Goal: Task Accomplishment & Management: Complete application form

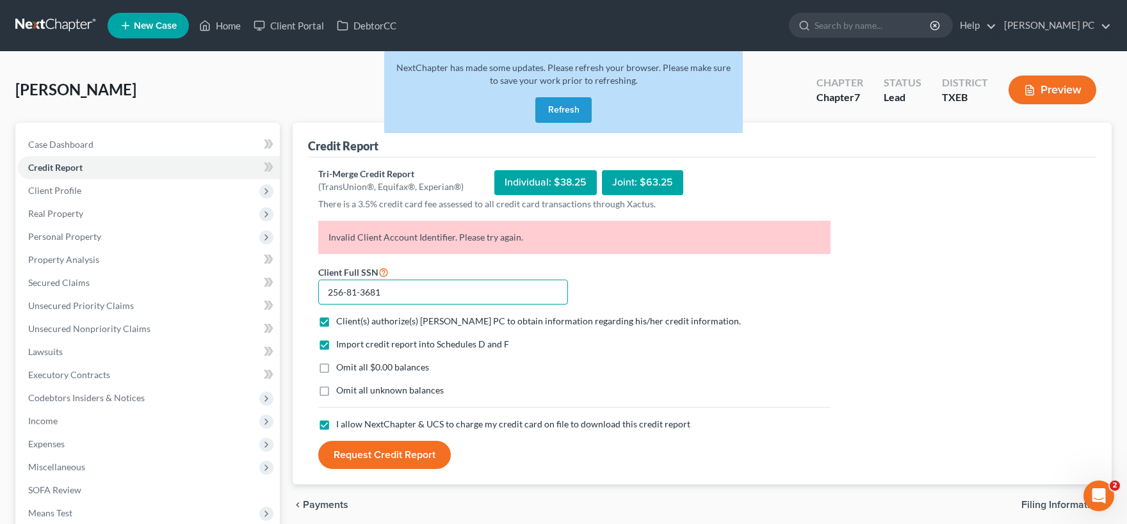
drag, startPoint x: 392, startPoint y: 291, endPoint x: 209, endPoint y: 265, distance: 184.8
click at [318, 280] on input "256-81-3681" at bounding box center [443, 293] width 250 height 26
click at [388, 461] on button "Request Credit Report" at bounding box center [384, 455] width 132 height 28
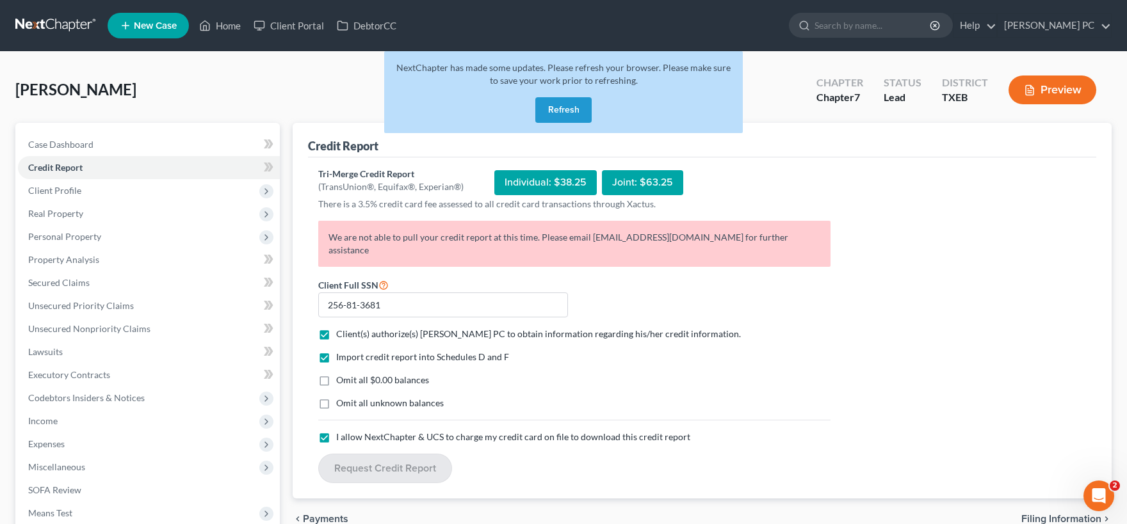
click at [558, 104] on button "Refresh" at bounding box center [563, 110] width 56 height 26
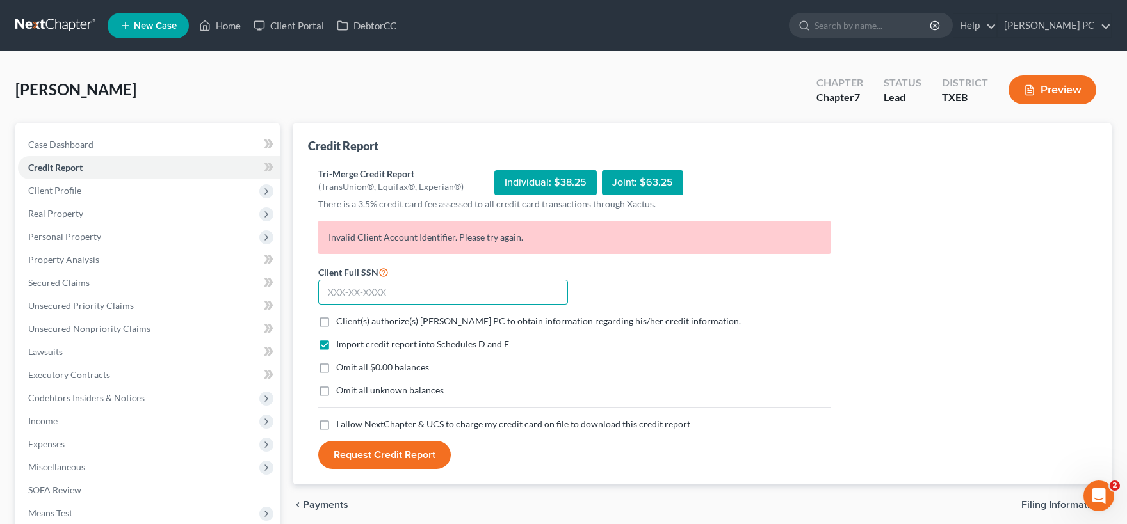
click at [397, 291] on input "text" at bounding box center [443, 293] width 250 height 26
paste input "256-81-3681"
type input "256-81-3681"
click at [336, 321] on label "Client(s) authorize(s) Emery C Shannon PC to obtain information regarding his/h…" at bounding box center [538, 321] width 405 height 13
click at [341, 321] on input "Client(s) authorize(s) Emery C Shannon PC to obtain information regarding his/h…" at bounding box center [345, 319] width 8 height 8
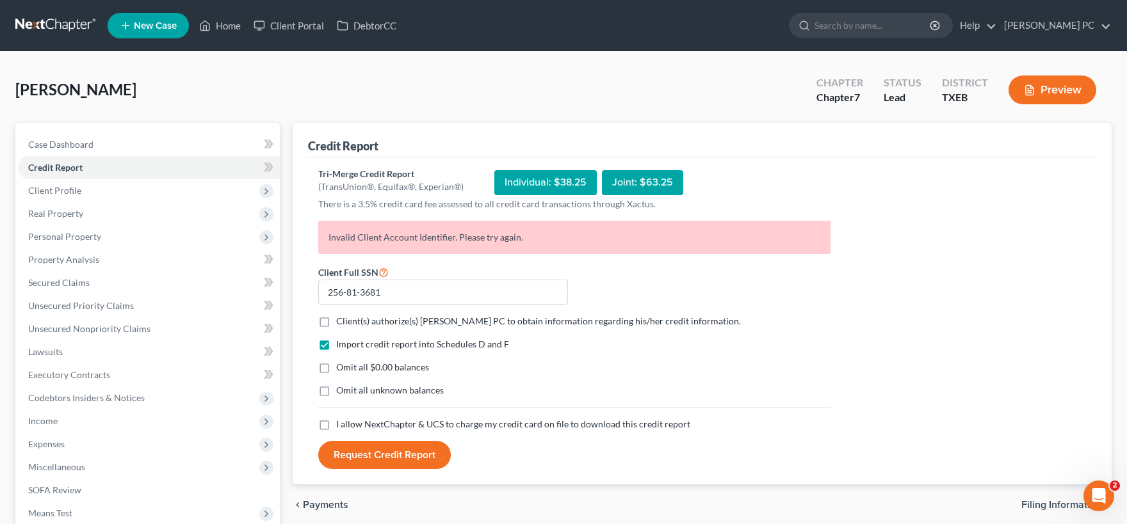
checkbox input "true"
click at [336, 425] on label "I allow NextChapter & UCS to charge my credit card on file to download this cre…" at bounding box center [513, 424] width 354 height 13
click at [341, 425] on input "I allow NextChapter & UCS to charge my credit card on file to download this cre…" at bounding box center [345, 422] width 8 height 8
checkbox input "true"
click at [387, 460] on button "Request Credit Report" at bounding box center [384, 455] width 132 height 28
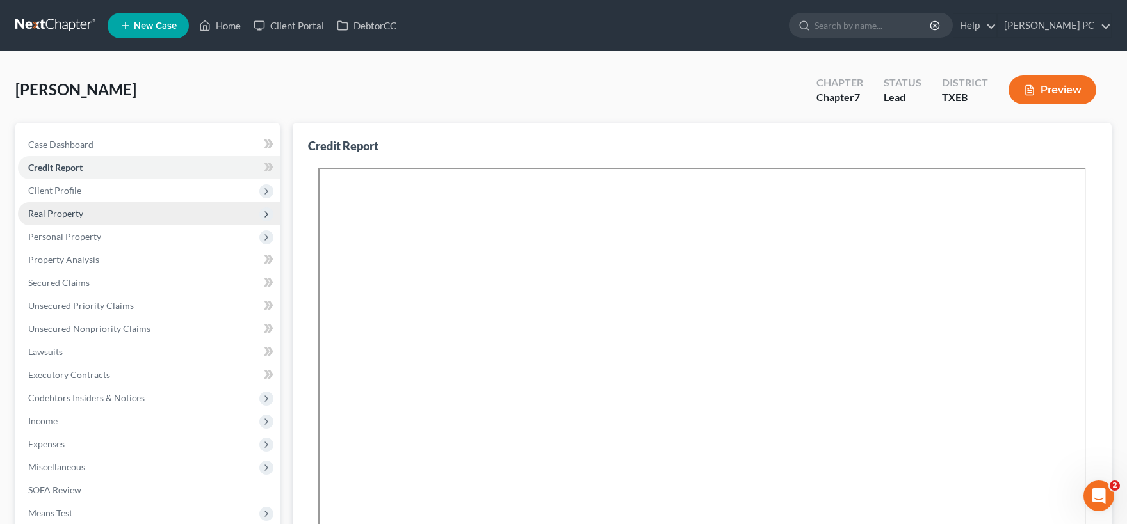
click at [85, 215] on span "Real Property" at bounding box center [149, 213] width 262 height 23
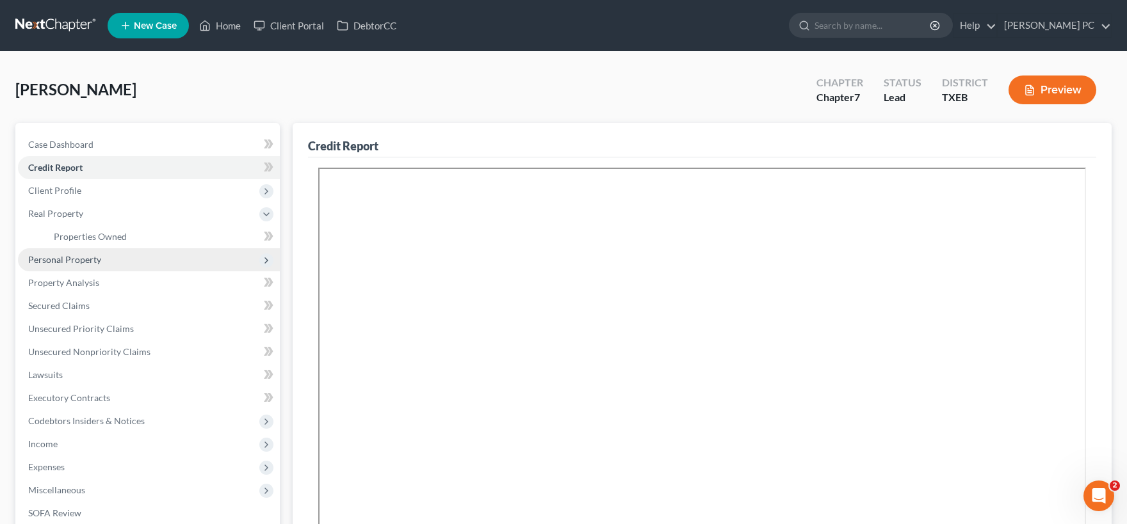
click at [83, 258] on span "Personal Property" at bounding box center [64, 259] width 73 height 11
click at [103, 264] on span "Vehicles Owned" at bounding box center [86, 259] width 64 height 11
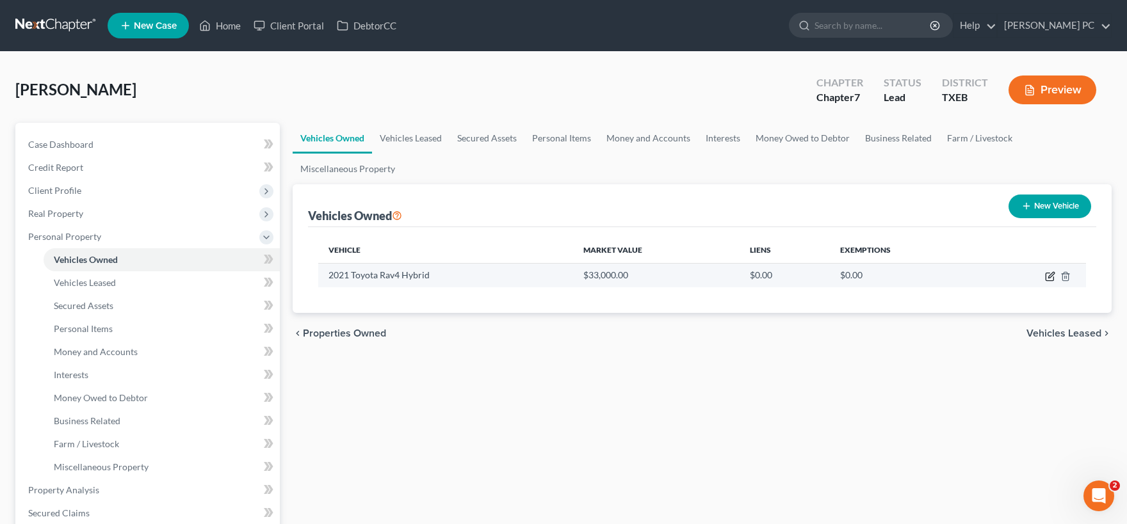
click at [1050, 277] on icon "button" at bounding box center [1051, 275] width 6 height 6
select select "0"
select select "5"
select select "0"
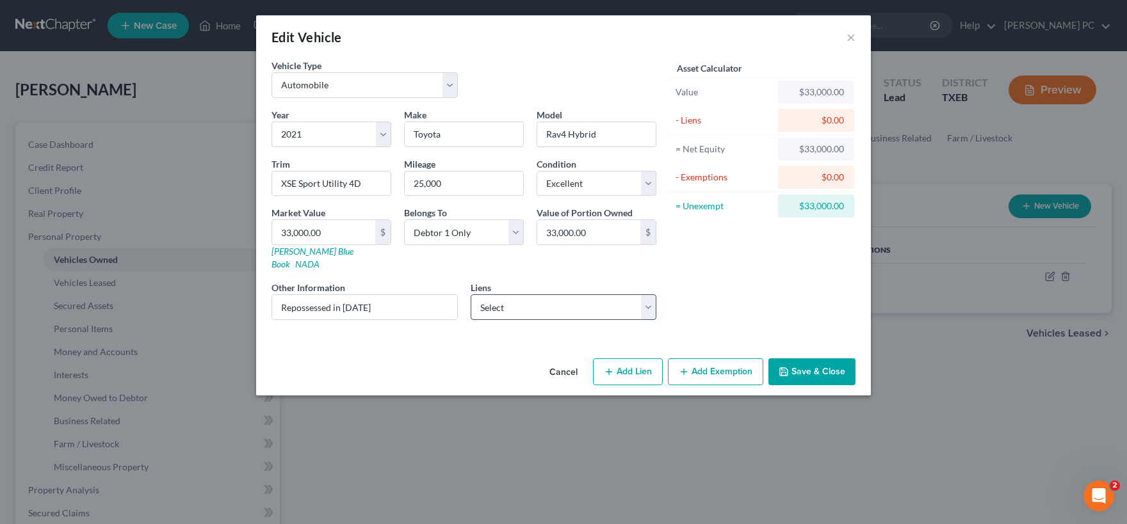
click at [729, 296] on div "Asset Calculator Value $33,000.00 - Liens $0.00 = Net Equity $33,000.00 - Exemp…" at bounding box center [761, 194] width 199 height 271
click at [561, 360] on button "Cancel" at bounding box center [563, 373] width 49 height 26
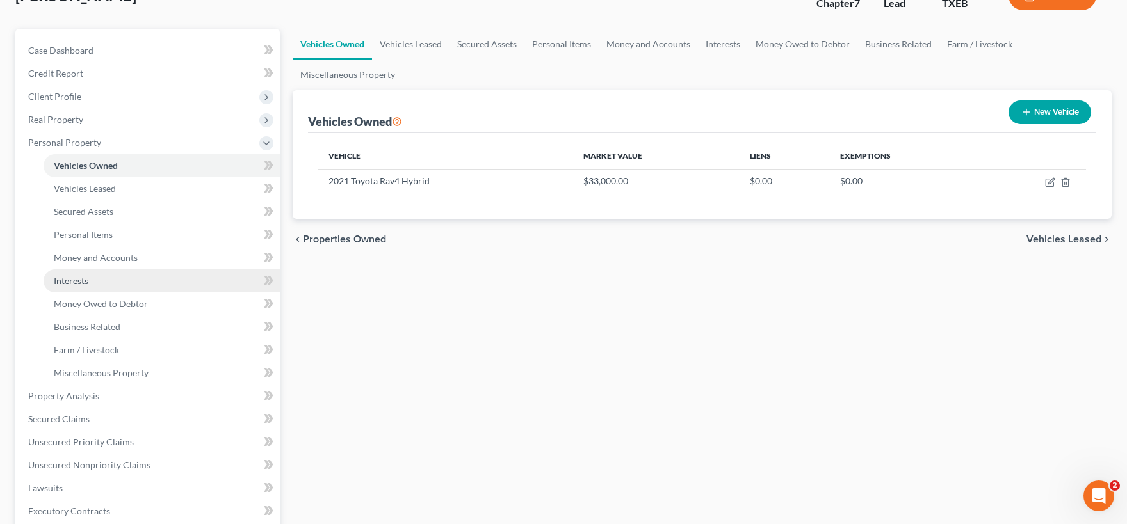
scroll to position [282, 0]
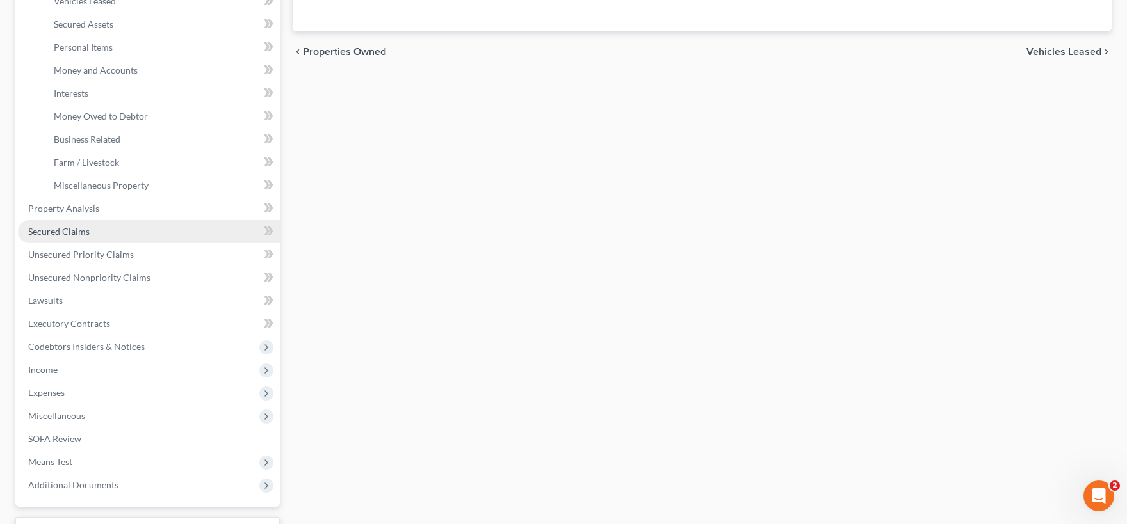
click at [131, 232] on link "Secured Claims" at bounding box center [149, 231] width 262 height 23
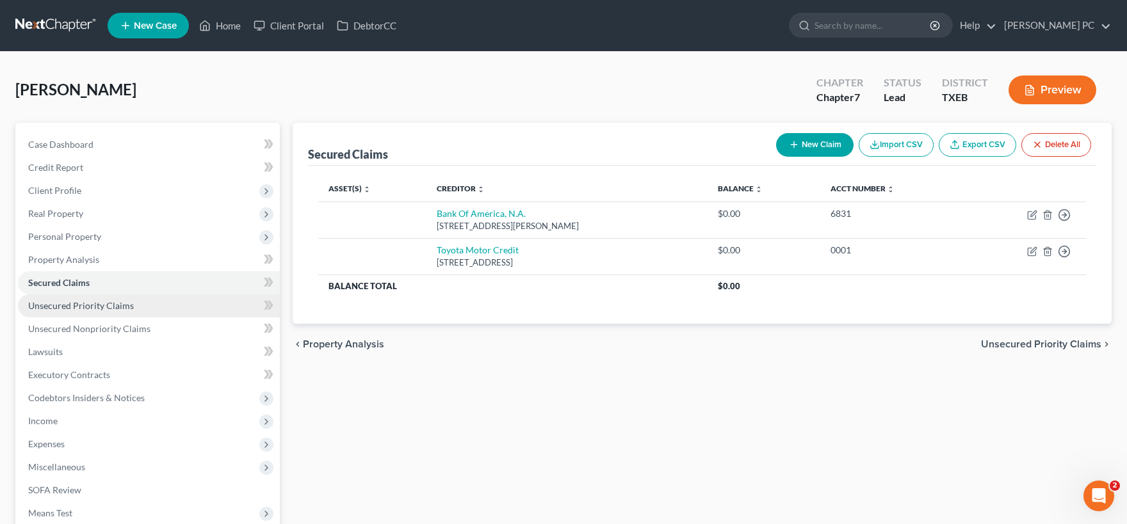
click at [130, 312] on link "Unsecured Priority Claims" at bounding box center [149, 305] width 262 height 23
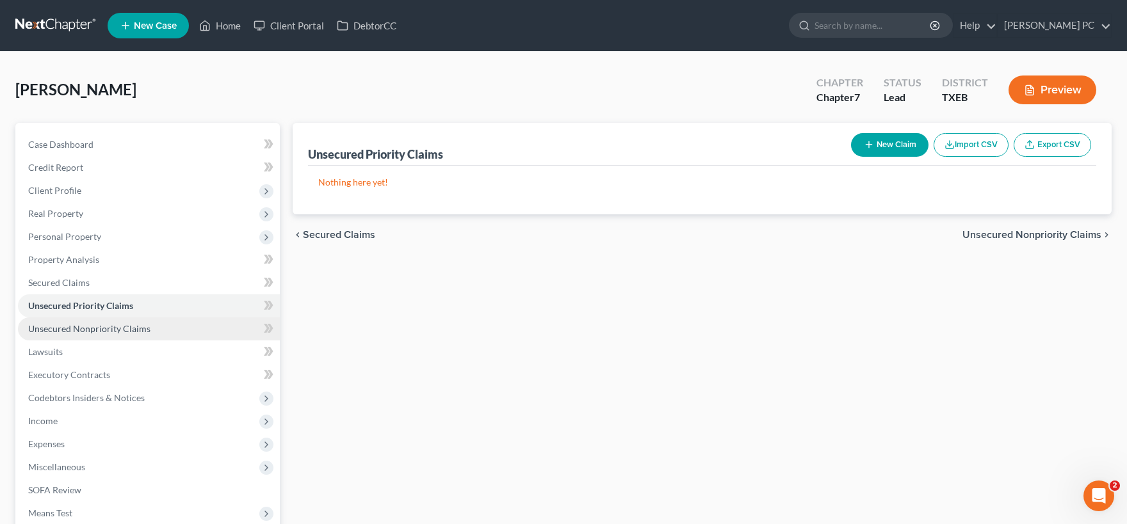
click at [127, 330] on span "Unsecured Nonpriority Claims" at bounding box center [89, 328] width 122 height 11
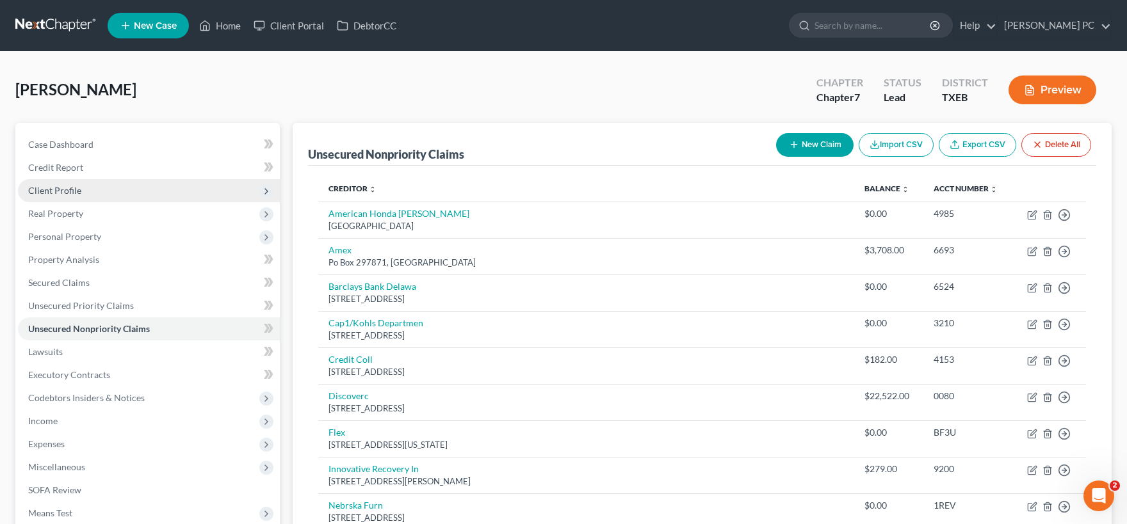
click at [74, 194] on span "Client Profile" at bounding box center [54, 190] width 53 height 11
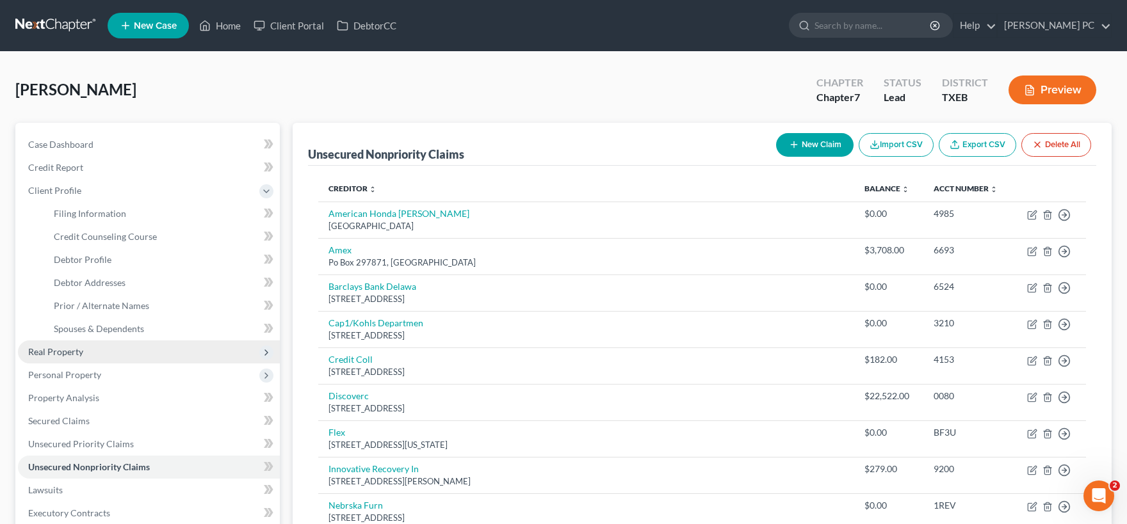
click at [78, 351] on span "Real Property" at bounding box center [55, 351] width 55 height 11
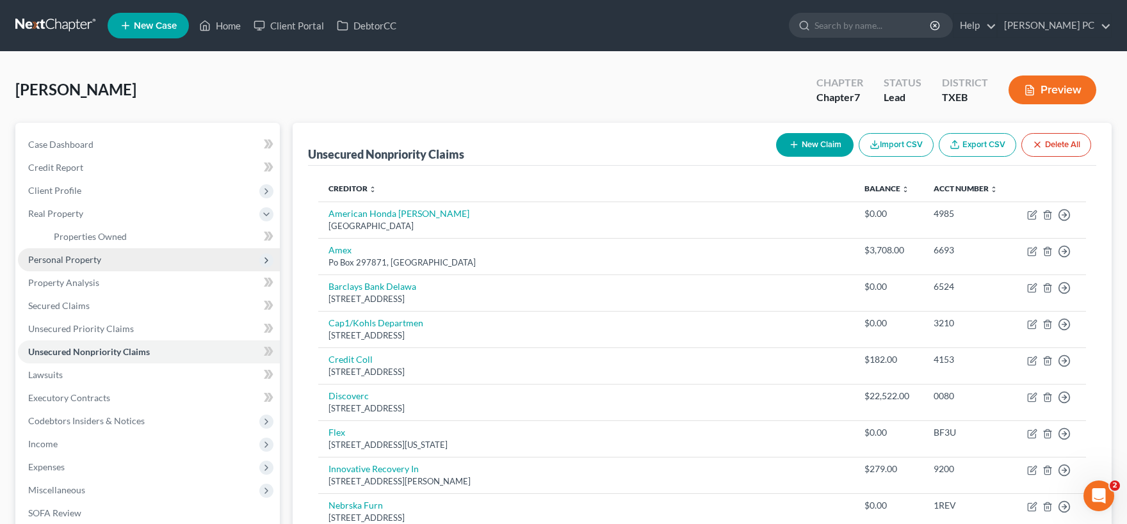
click at [70, 262] on span "Personal Property" at bounding box center [64, 259] width 73 height 11
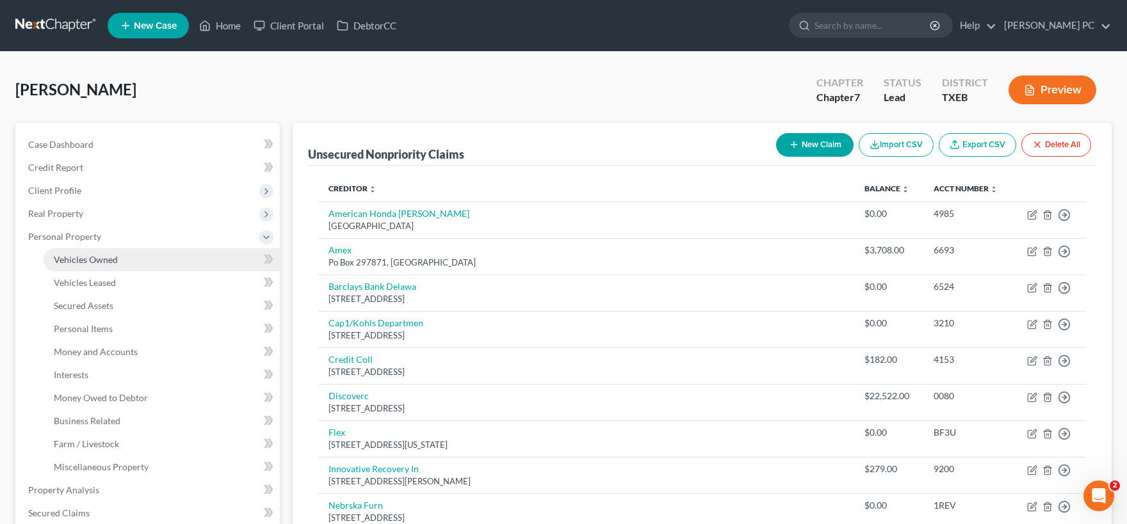
click at [102, 261] on span "Vehicles Owned" at bounding box center [86, 259] width 64 height 11
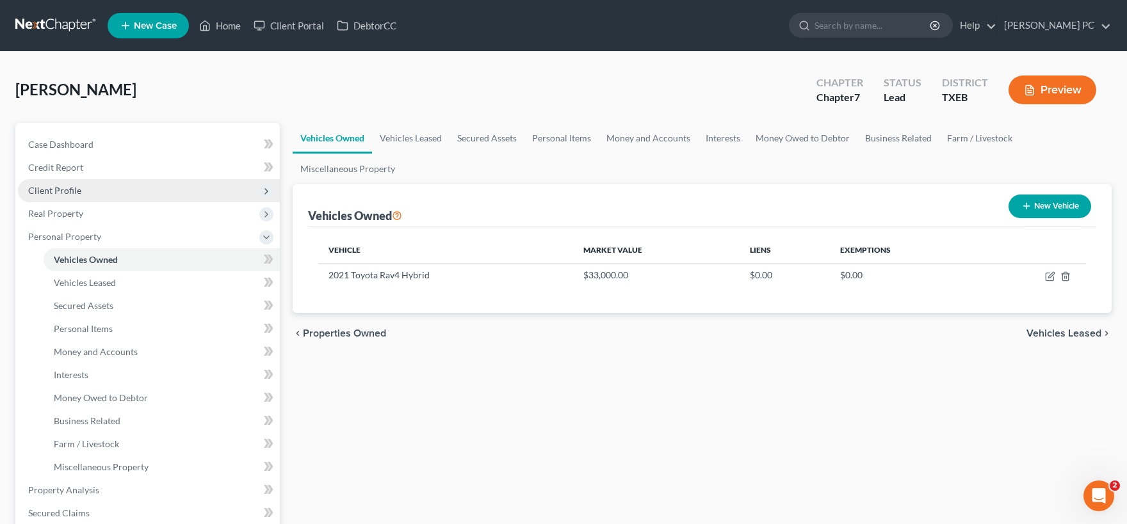
click at [74, 191] on span "Client Profile" at bounding box center [54, 190] width 53 height 11
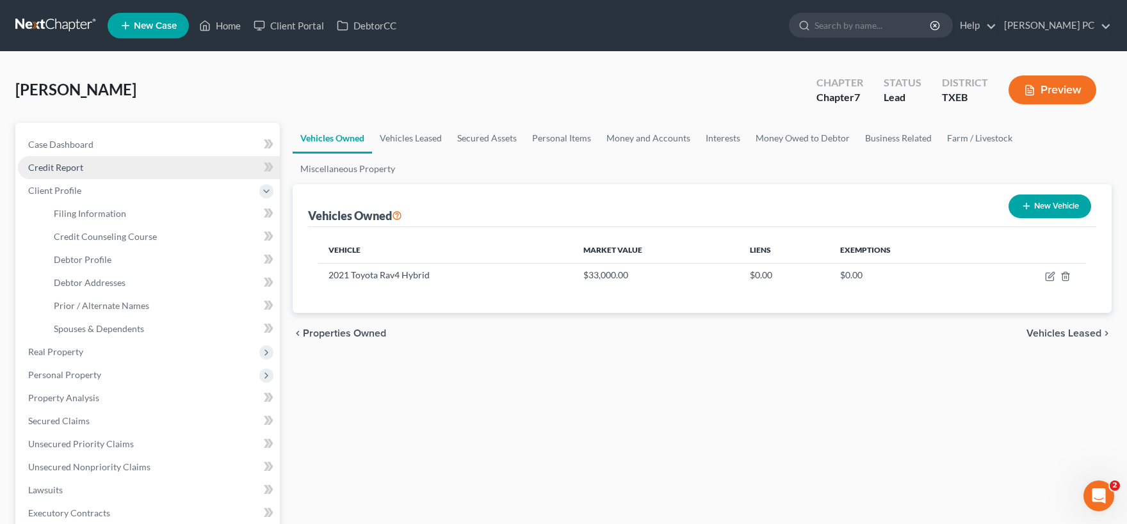
click at [111, 171] on link "Credit Report" at bounding box center [149, 167] width 262 height 23
